Goal: Task Accomplishment & Management: Use online tool/utility

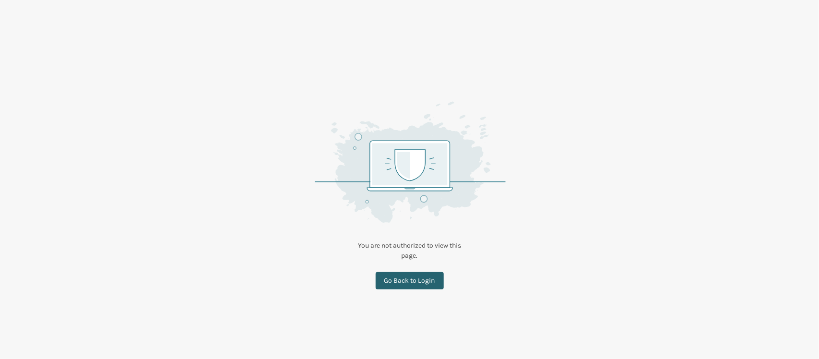
click at [419, 281] on link "Go Back to Login" at bounding box center [410, 280] width 68 height 17
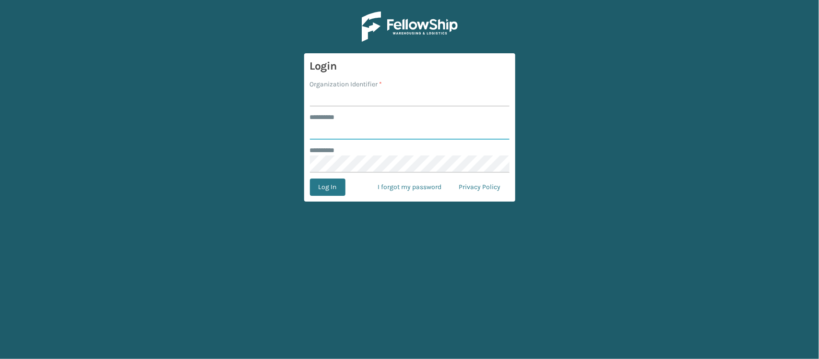
type input "*******"
click at [392, 103] on input "Organization Identifier *" at bounding box center [410, 97] width 200 height 17
type input "SLEEPGEEKZ WAREHOUSE"
click at [322, 191] on button "Log In" at bounding box center [327, 186] width 35 height 17
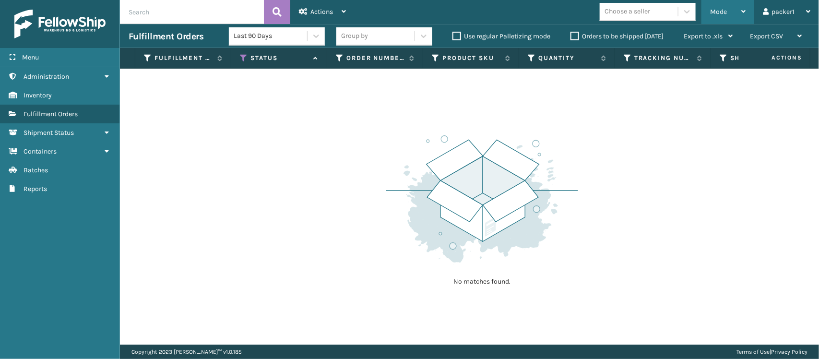
click at [725, 19] on div "Mode" at bounding box center [727, 12] width 35 height 24
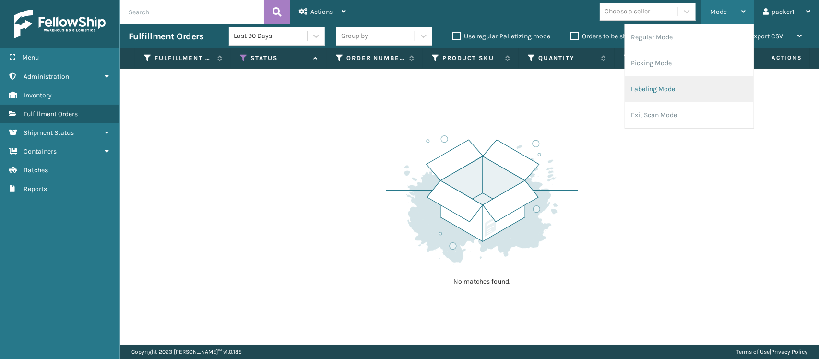
click at [653, 85] on li "Labeling Mode" at bounding box center [689, 89] width 129 height 26
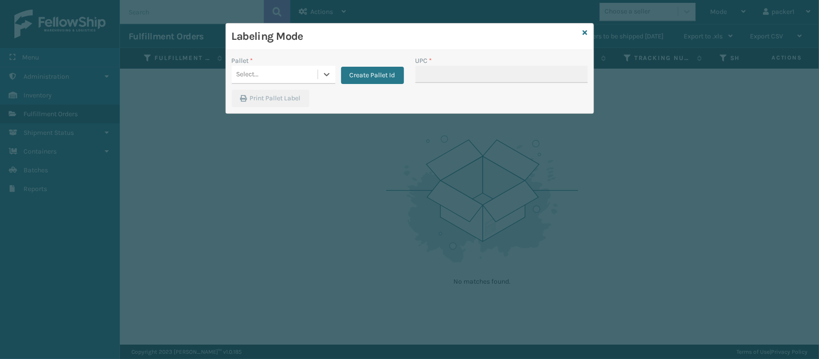
click at [273, 77] on div "Select..." at bounding box center [275, 75] width 86 height 16
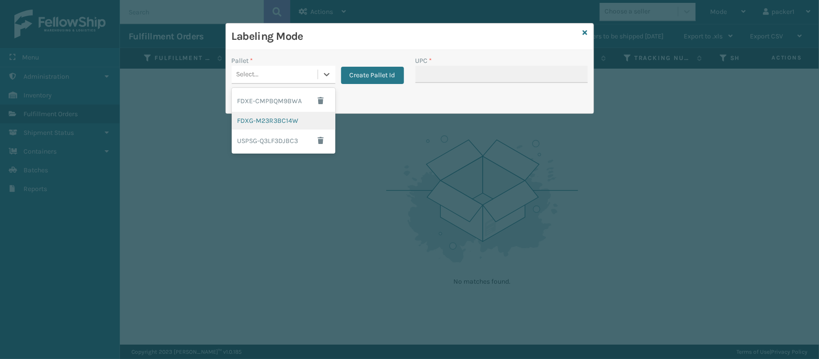
click at [250, 119] on div "FDXG-M23R3BC14W" at bounding box center [284, 121] width 104 height 18
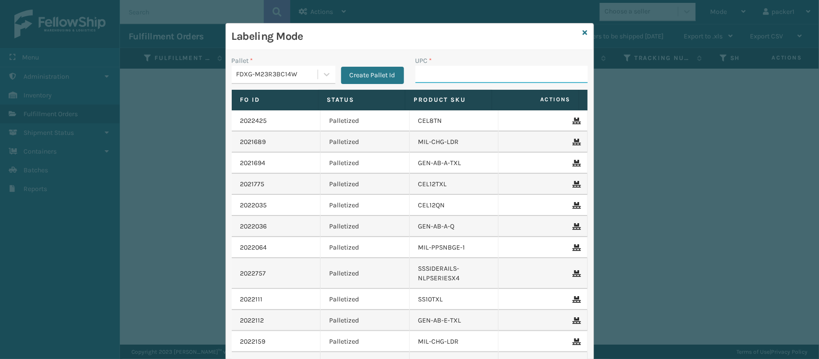
click at [462, 75] on input "UPC *" at bounding box center [501, 74] width 172 height 17
